Goal: Check status: Check status

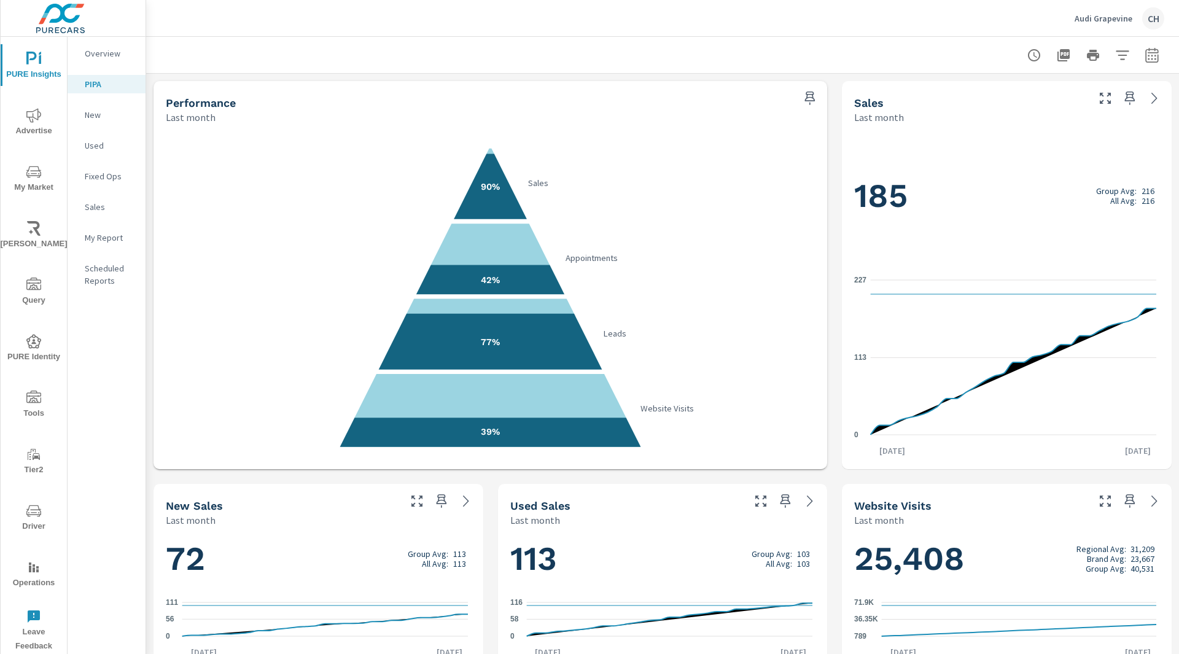
scroll to position [363, 0]
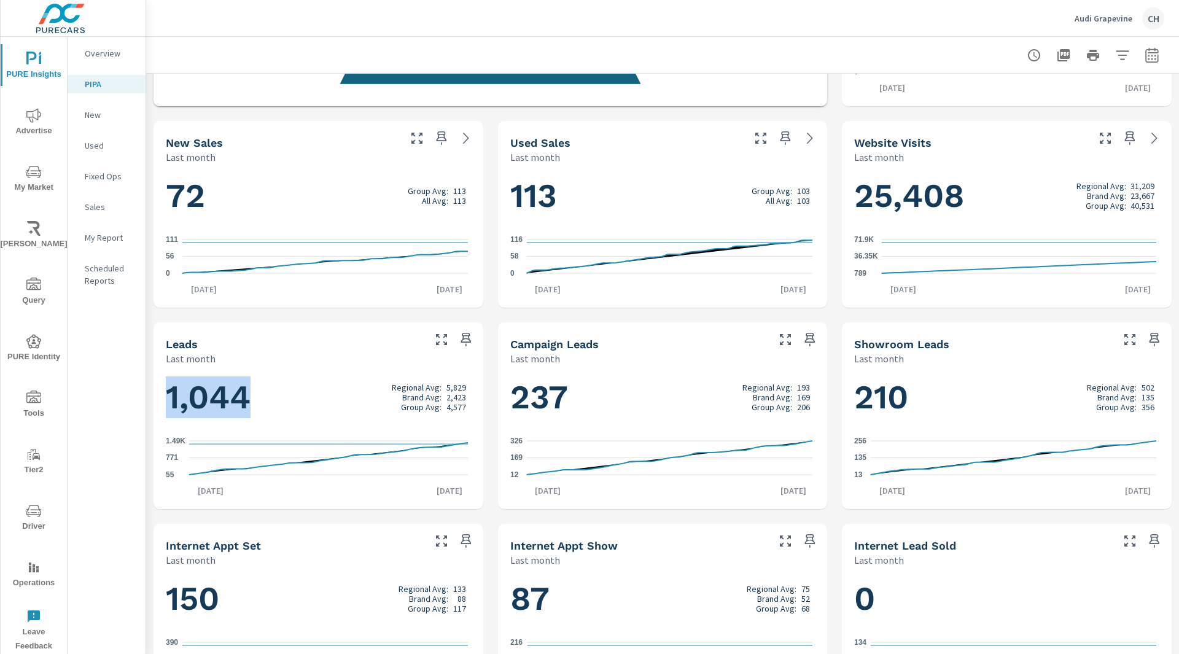
drag, startPoint x: 172, startPoint y: 400, endPoint x: 299, endPoint y: 398, distance: 127.1
click at [299, 398] on h1 "1,044 Regional Avg: 5,829 Brand Avg: 2,423 Group Avg: 4,577" at bounding box center [318, 397] width 305 height 42
click at [228, 395] on h1 "1,044 Regional Avg: 5,829 Brand Avg: 2,423 Group Avg: 4,577" at bounding box center [318, 397] width 305 height 42
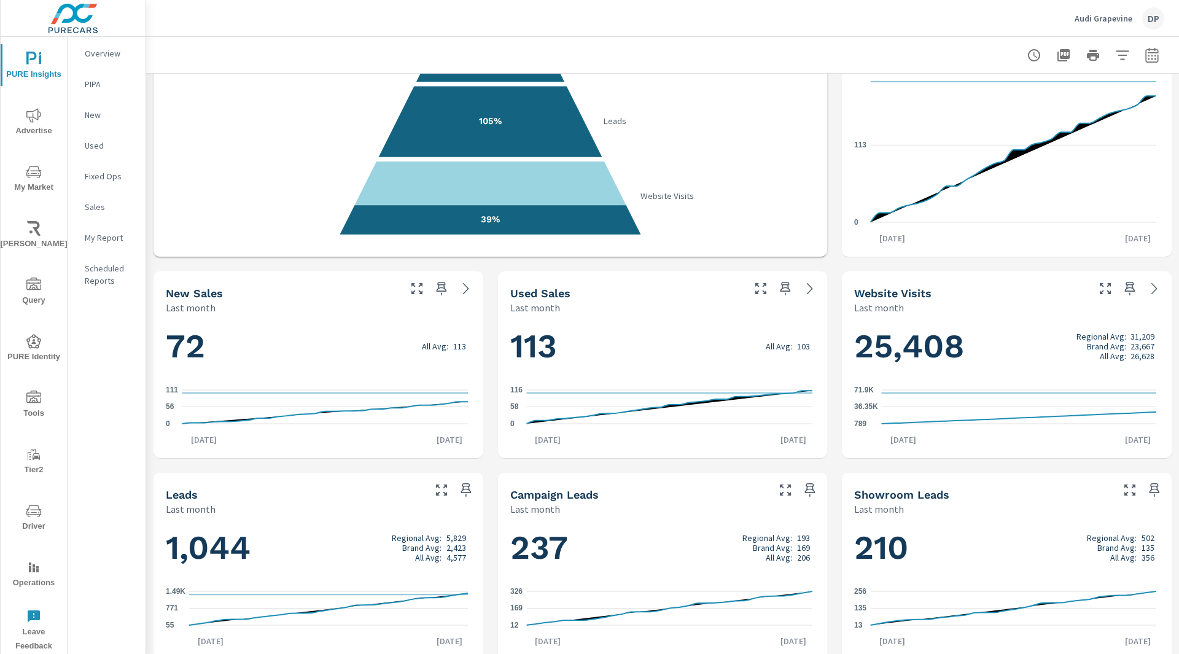
scroll to position [298, 0]
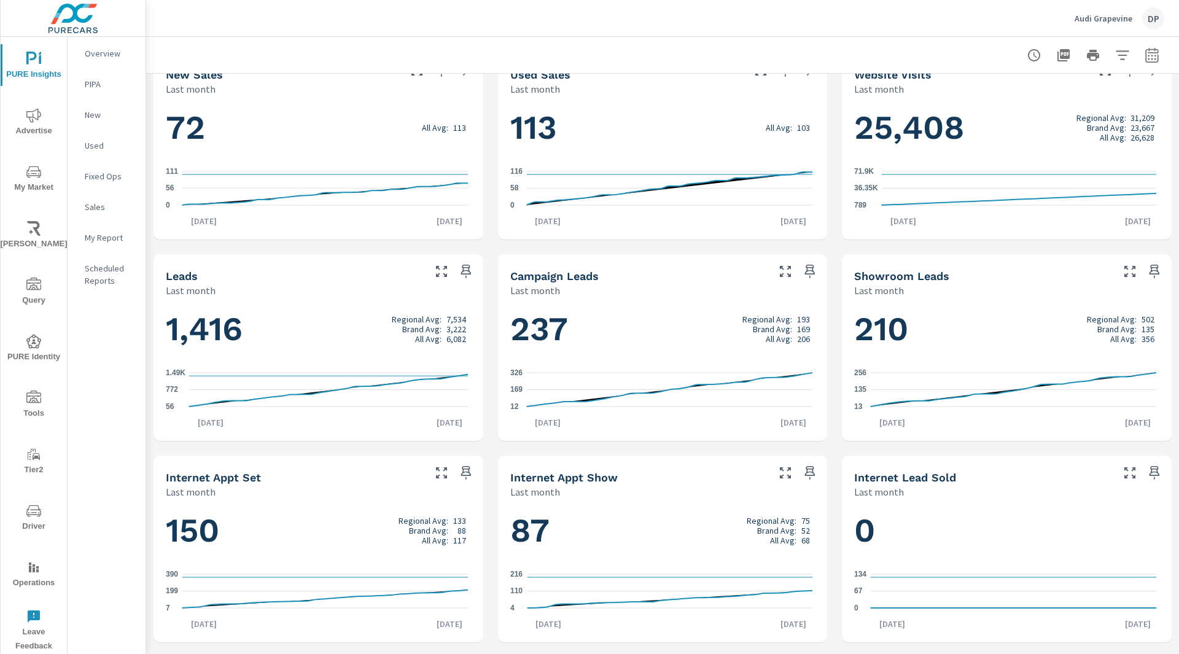
scroll to position [430, 0]
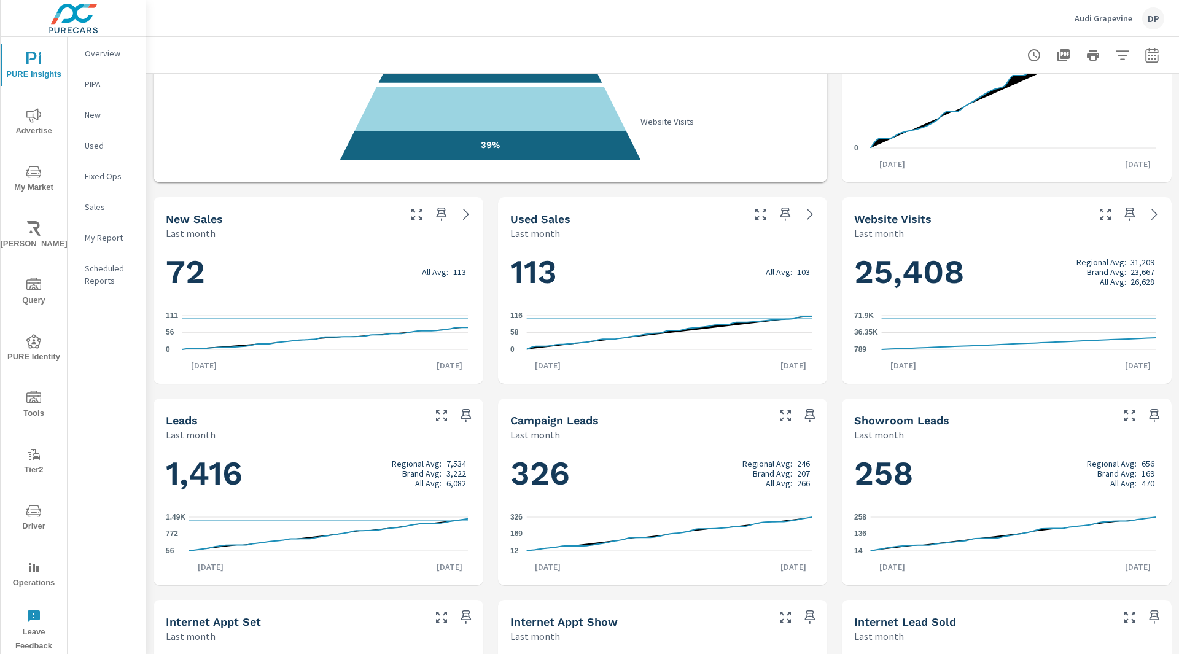
scroll to position [286, 0]
click at [830, 91] on div "Performance Last month 90% Sales 60% Appointments 105% Leads 39% Website Visits…" at bounding box center [662, 392] width 1033 height 1208
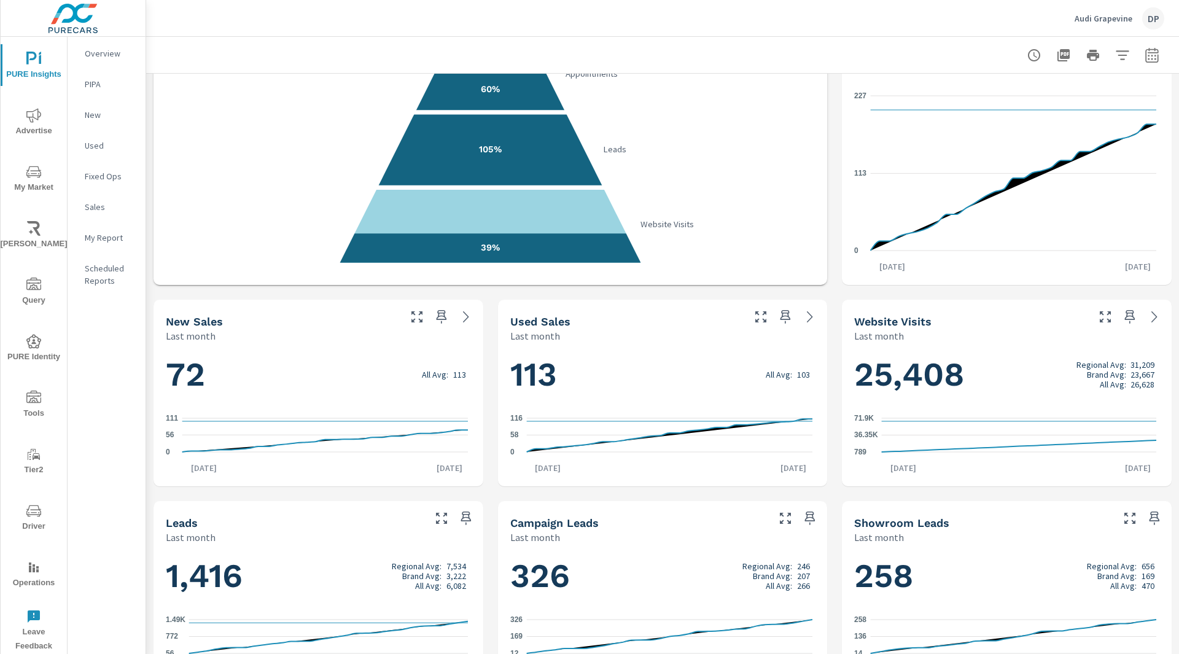
scroll to position [263, 0]
